Goal: Information Seeking & Learning: Learn about a topic

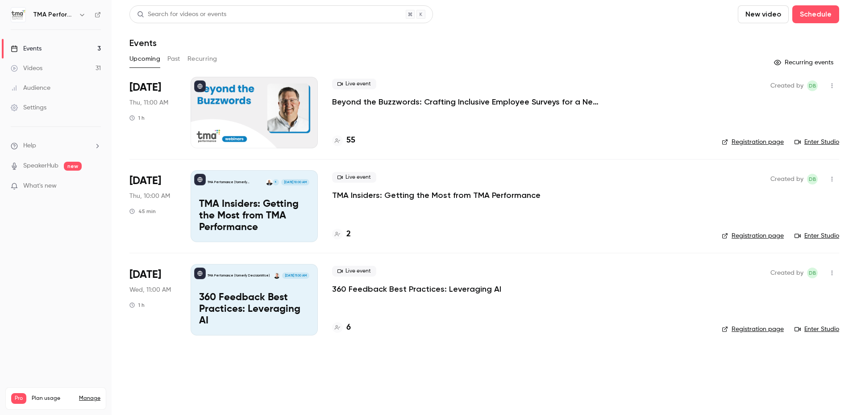
click at [546, 45] on div "Events" at bounding box center [484, 42] width 710 height 11
click at [351, 140] on h4 "55" at bounding box center [350, 140] width 9 height 12
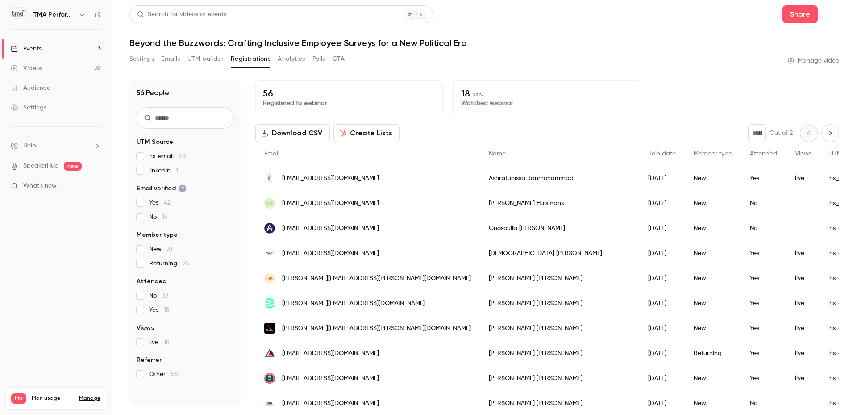
click at [536, 54] on div "Settings Emails UTM builder Registrations Analytics Polls CTA Manage video" at bounding box center [484, 61] width 710 height 18
drag, startPoint x: 458, startPoint y: 92, endPoint x: 469, endPoint y: 91, distance: 10.7
click at [469, 91] on div "18 32 % Watched webinar" at bounding box center [546, 97] width 187 height 35
drag, startPoint x: 469, startPoint y: 91, endPoint x: 573, endPoint y: 52, distance: 111.6
click at [573, 52] on div "Settings Emails UTM builder Registrations Analytics Polls CTA Manage video" at bounding box center [484, 61] width 710 height 18
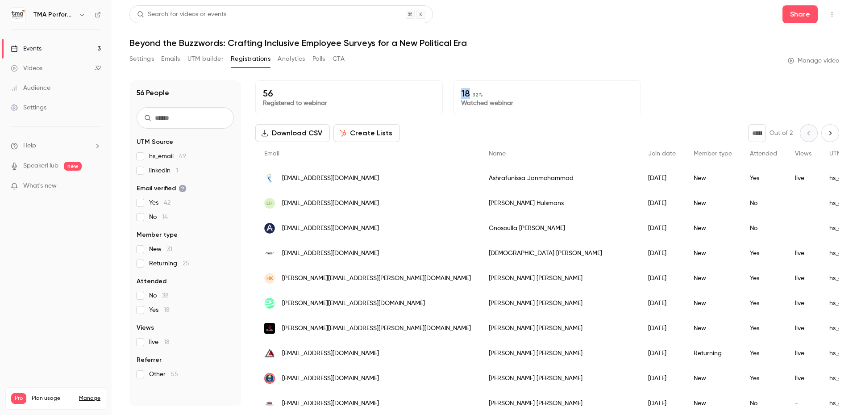
drag, startPoint x: 467, startPoint y: 95, endPoint x: 457, endPoint y: 95, distance: 9.9
click at [457, 95] on div "18 32 % Watched webinar" at bounding box center [546, 97] width 187 height 35
drag, startPoint x: 457, startPoint y: 95, endPoint x: 572, endPoint y: 55, distance: 121.1
click at [572, 55] on div "Settings Emails UTM builder Registrations Analytics Polls CTA Manage video" at bounding box center [484, 61] width 710 height 18
click at [564, 63] on div "Settings Emails UTM builder Registrations Analytics Polls CTA Manage video" at bounding box center [484, 61] width 710 height 18
